Goal: Navigation & Orientation: Find specific page/section

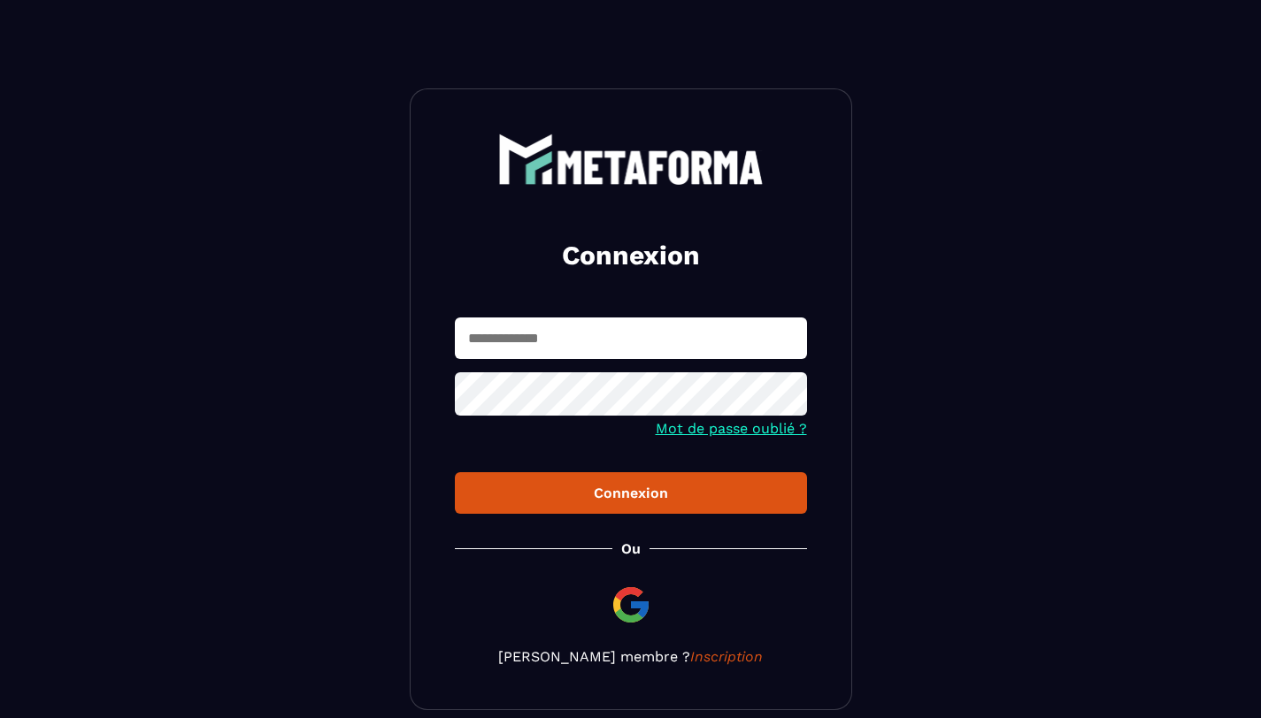
type input "**********"
click at [580, 496] on div "Connexion" at bounding box center [631, 493] width 324 height 17
